Goal: Find specific page/section: Find specific page/section

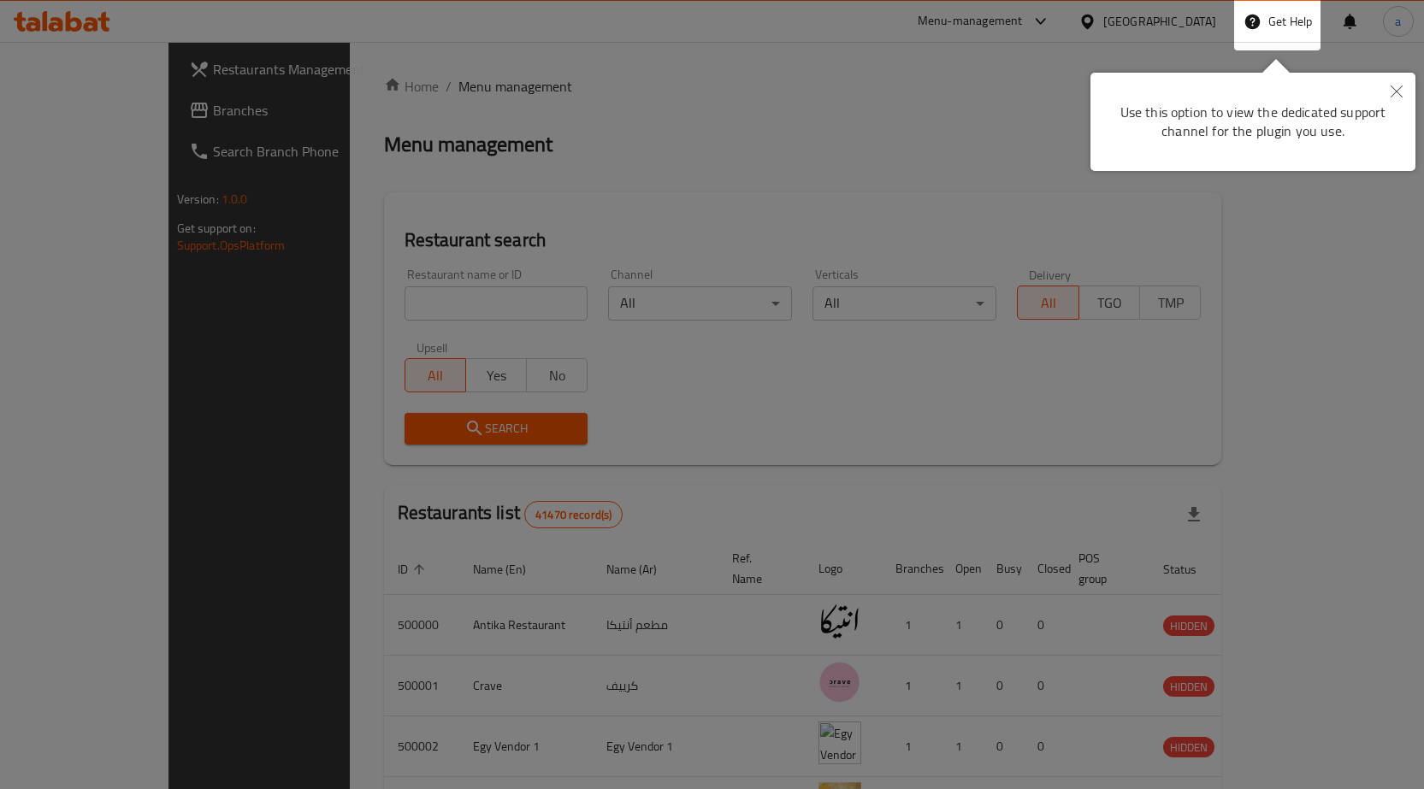
drag, startPoint x: 1396, startPoint y: 86, endPoint x: 1367, endPoint y: 80, distance: 29.9
click at [1396, 86] on icon "Close" at bounding box center [1396, 92] width 12 height 12
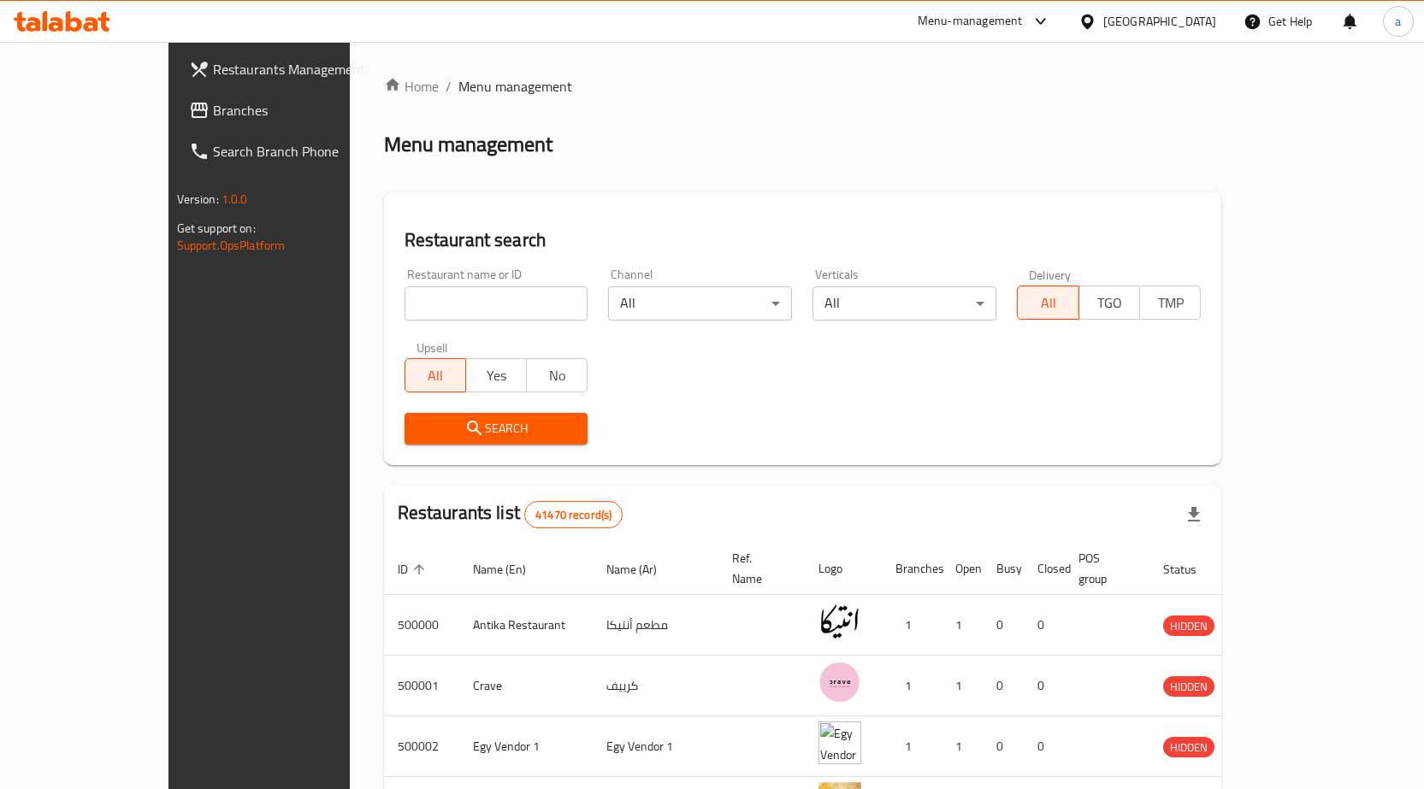
drag, startPoint x: 1180, startPoint y: 4, endPoint x: 1192, endPoint y: 12, distance: 14.2
click at [1181, 4] on div "[GEOGRAPHIC_DATA]" at bounding box center [1147, 21] width 165 height 41
click at [1195, 21] on div "[GEOGRAPHIC_DATA]" at bounding box center [1159, 21] width 113 height 19
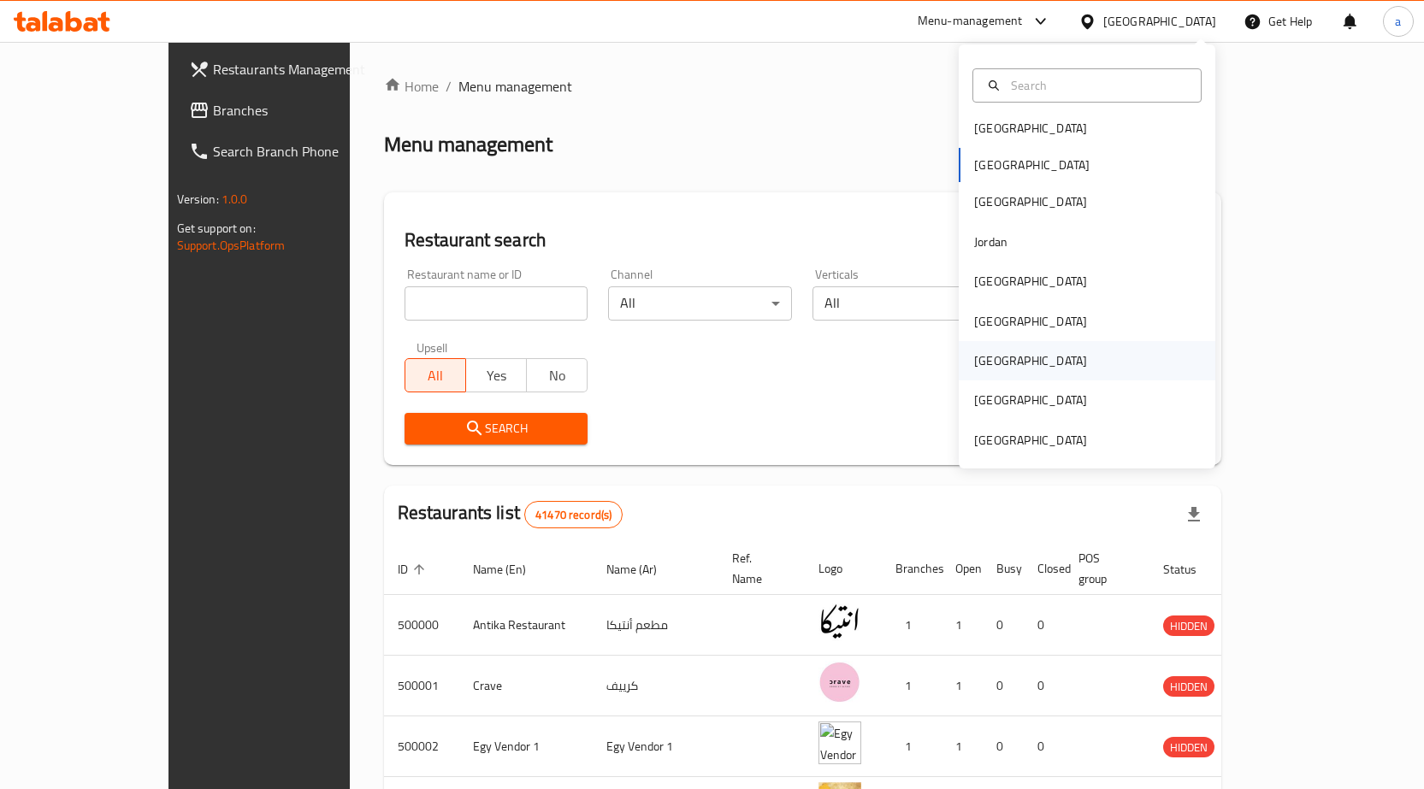
scroll to position [9, 0]
click at [1008, 250] on div "Jordan" at bounding box center [990, 240] width 61 height 39
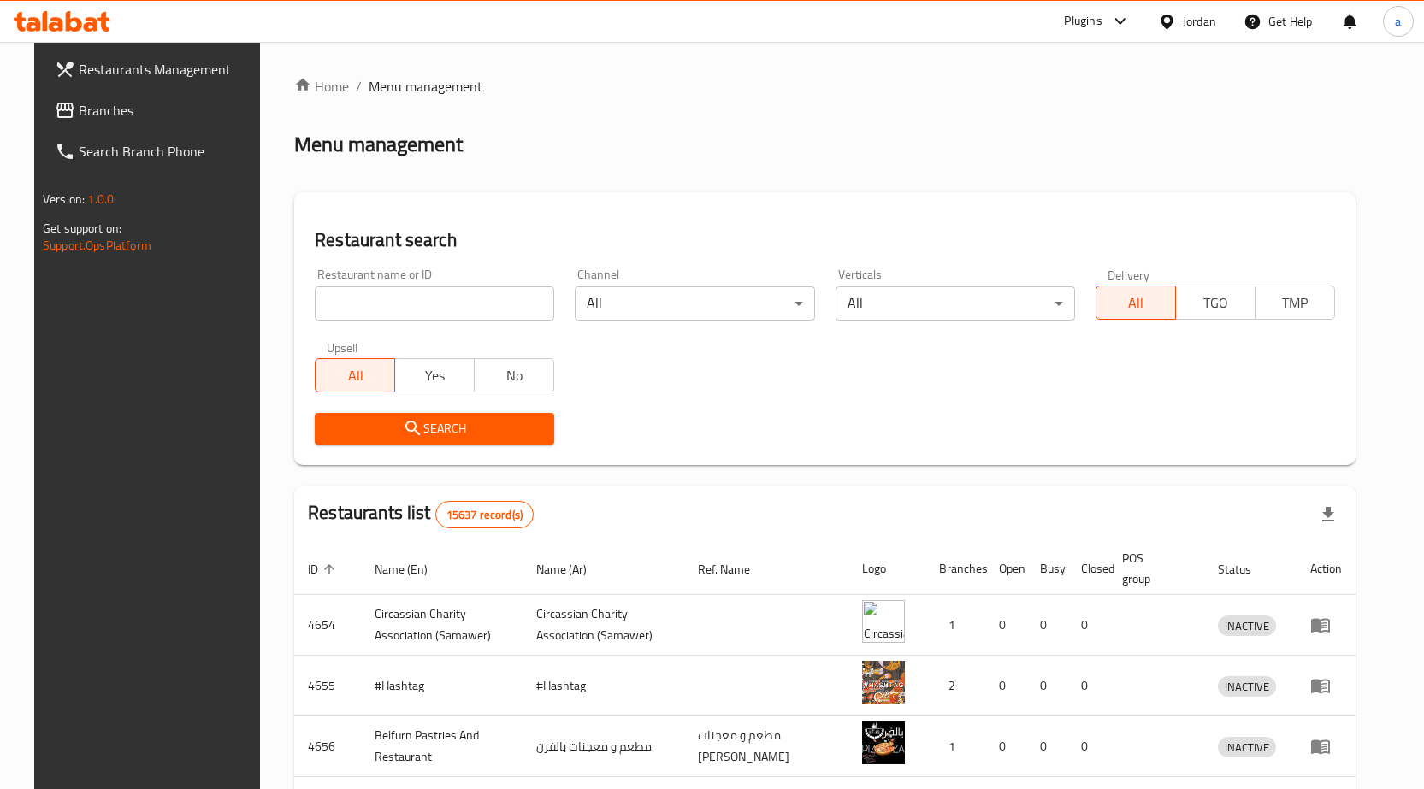
click at [109, 105] on span "Branches" at bounding box center [169, 110] width 180 height 21
